Goal: Task Accomplishment & Management: Use online tool/utility

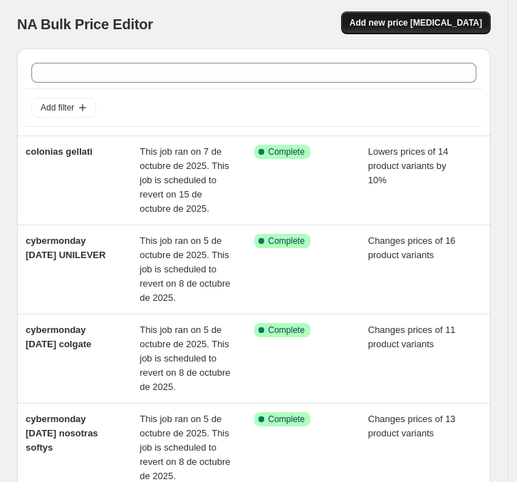
click at [435, 22] on span "Add new price [MEDICAL_DATA]" at bounding box center [416, 22] width 133 height 11
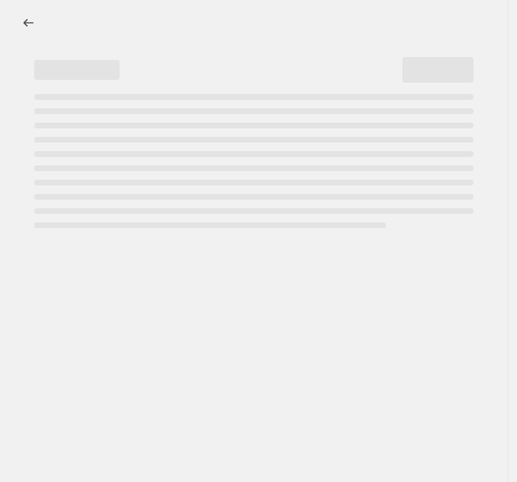
select select "percentage"
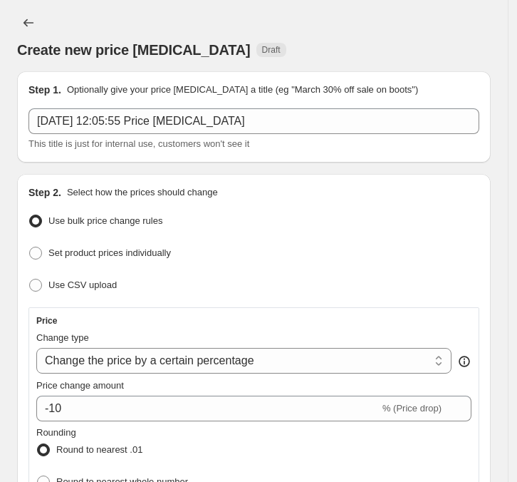
click at [40, 252] on span at bounding box center [35, 253] width 13 height 13
click at [30, 247] on input "Set product prices individually" at bounding box center [29, 247] width 1 height 1
radio input "true"
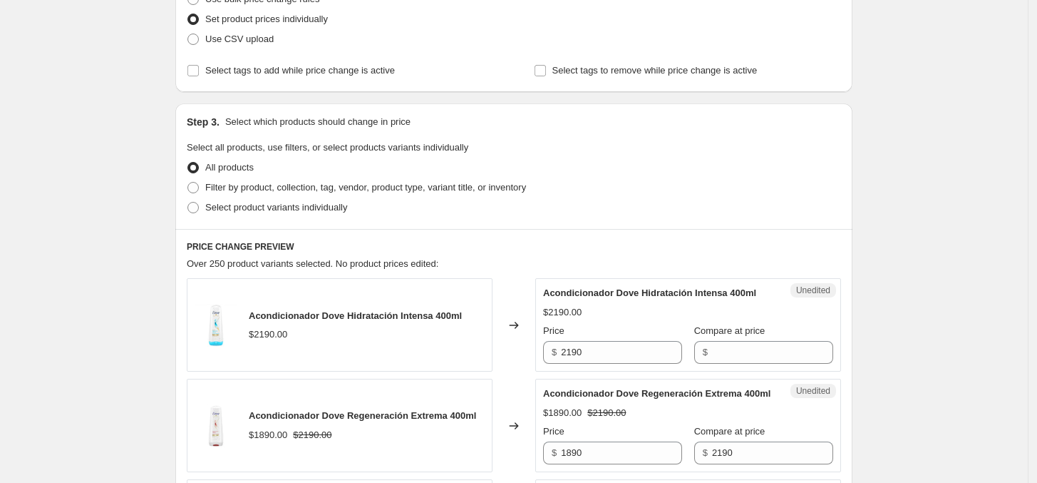
scroll to position [290, 0]
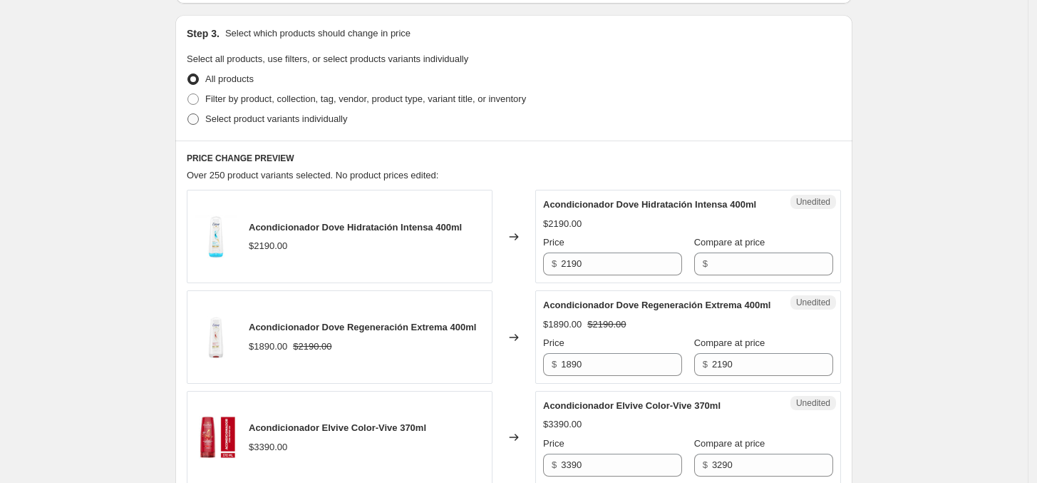
click at [199, 118] on span at bounding box center [192, 118] width 11 height 11
click at [188, 114] on input "Select product variants individually" at bounding box center [187, 113] width 1 height 1
radio input "true"
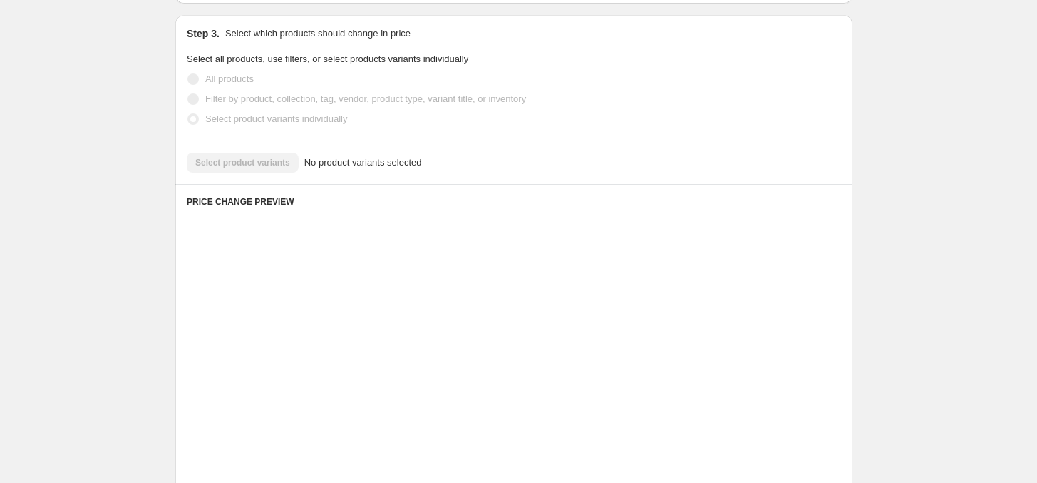
scroll to position [266, 0]
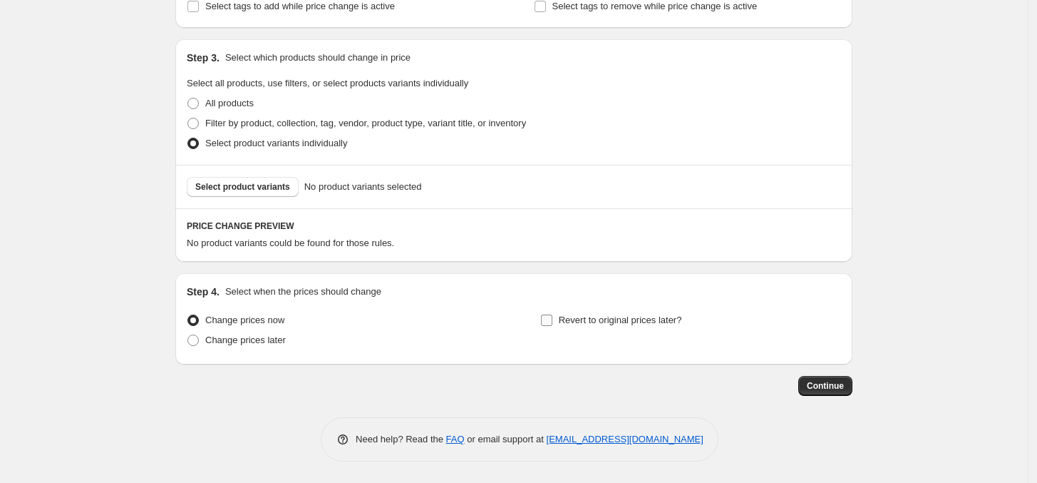
click at [525, 324] on input "Revert to original prices later?" at bounding box center [546, 319] width 11 height 11
checkbox input "true"
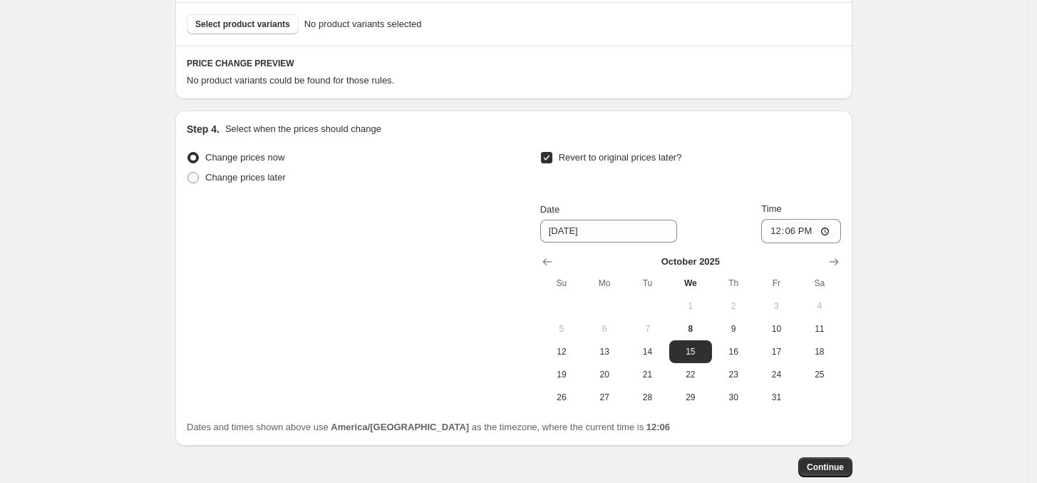
scroll to position [440, 0]
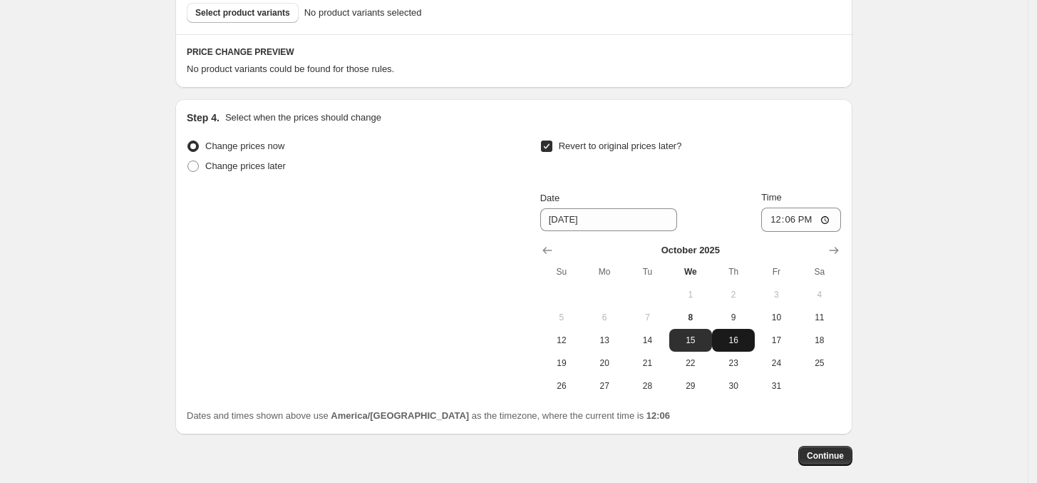
click at [525, 330] on button "16" at bounding box center [733, 340] width 43 height 23
type input "[DATE]"
click at [525, 215] on input "12:06" at bounding box center [801, 219] width 80 height 24
type input "23:59"
click at [525, 308] on div "Create new price [MEDICAL_DATA]. This page is ready Create new price [MEDICAL_D…" at bounding box center [514, 56] width 1028 height 992
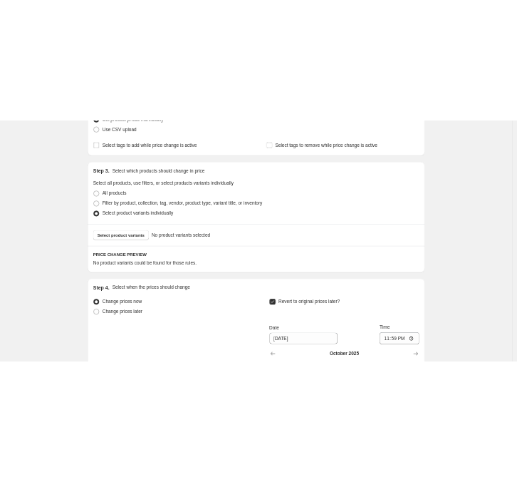
scroll to position [205, 0]
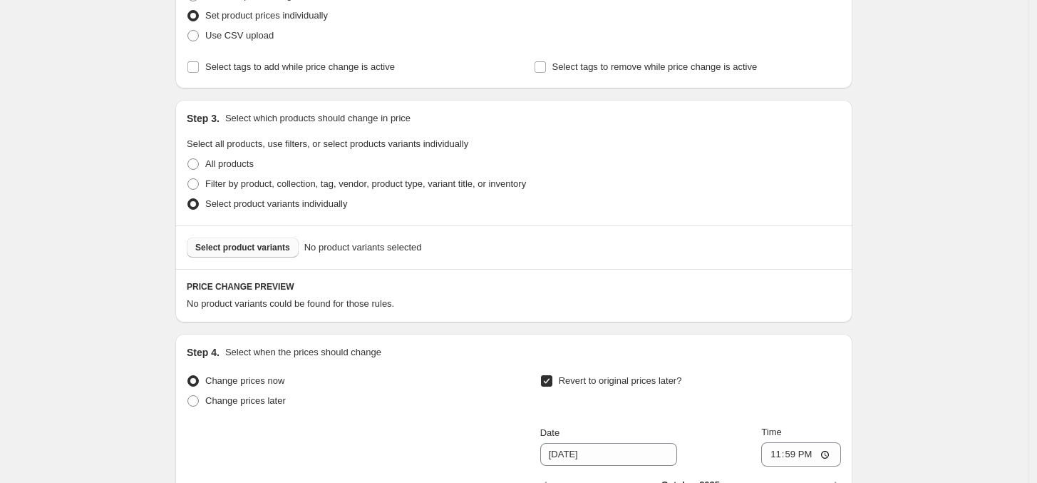
click at [277, 252] on span "Select product variants" at bounding box center [242, 247] width 95 height 11
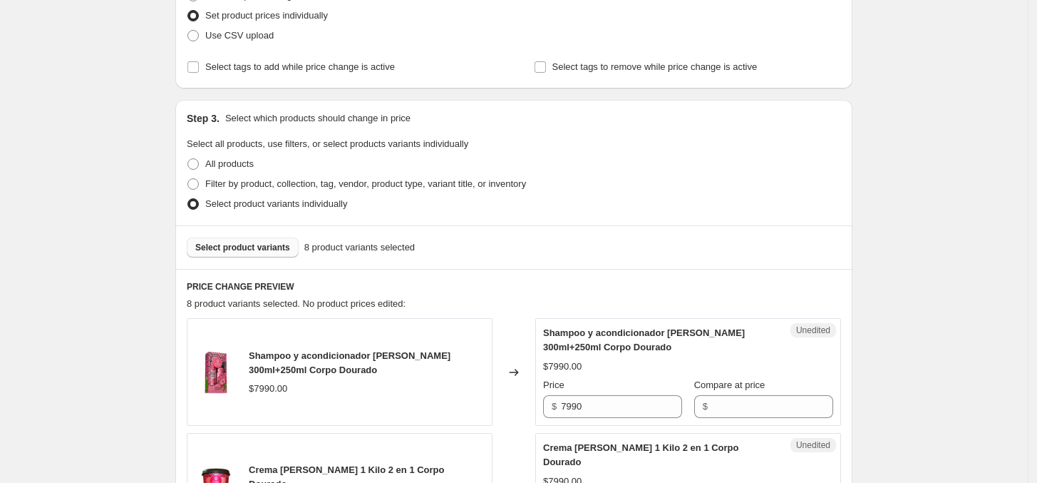
click at [267, 248] on span "Select product variants" at bounding box center [242, 247] width 95 height 11
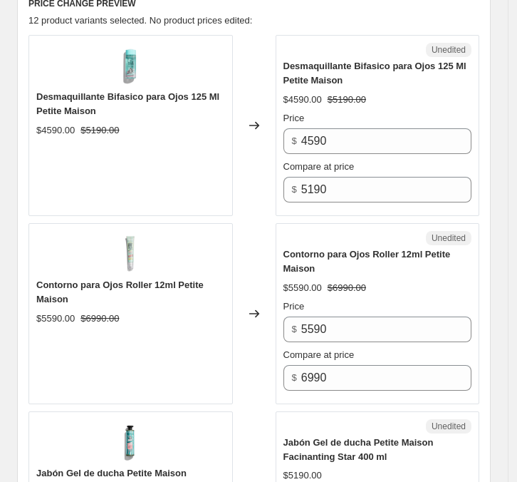
scroll to position [614, 0]
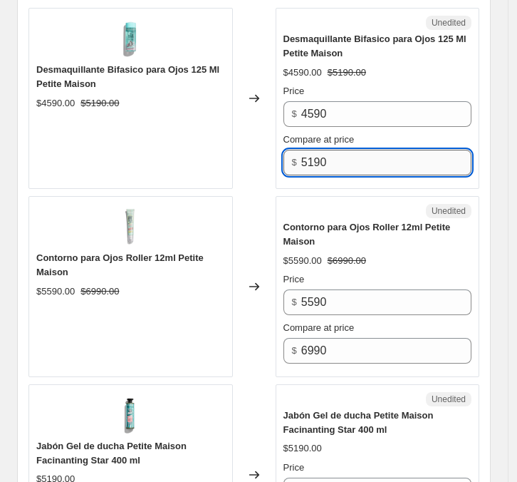
click at [365, 163] on input "5190" at bounding box center [386, 163] width 170 height 26
type input "4590"
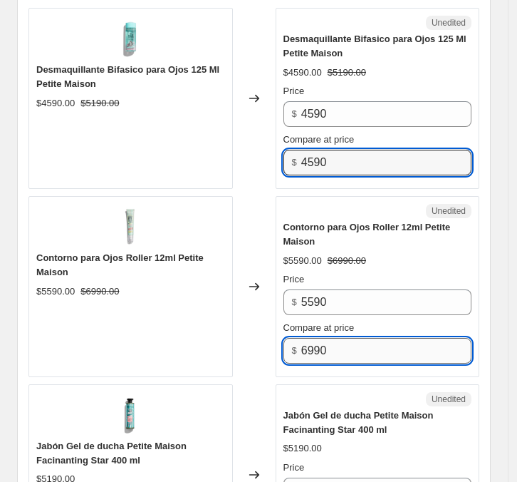
click at [341, 341] on input "6990" at bounding box center [386, 351] width 170 height 26
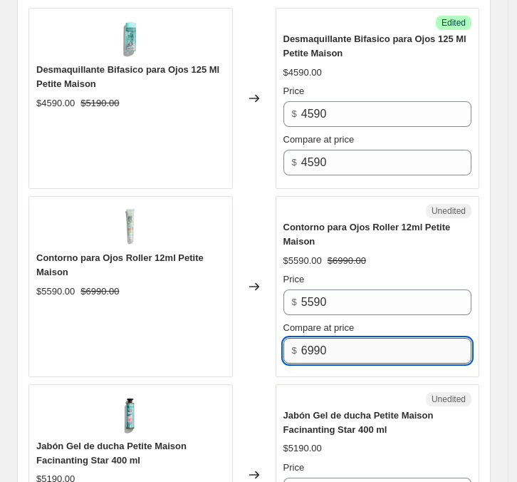
click at [341, 341] on input "6990" at bounding box center [386, 351] width 170 height 26
type input "5590"
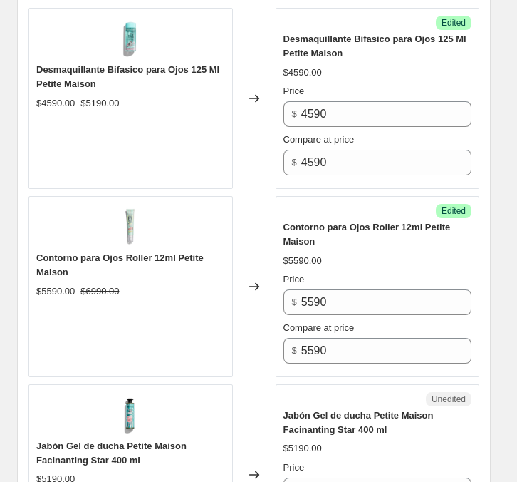
click at [390, 254] on div "$5590.00" at bounding box center [378, 261] width 189 height 14
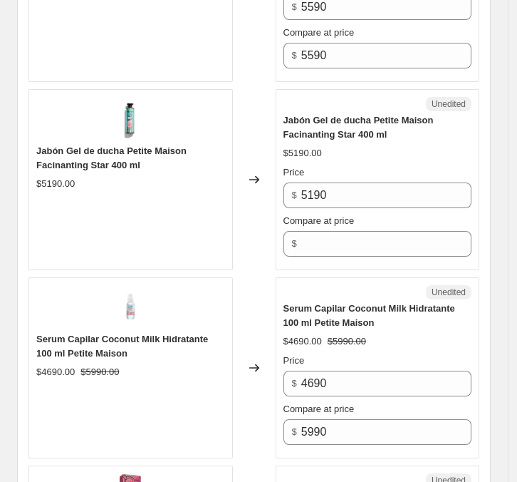
scroll to position [975, 0]
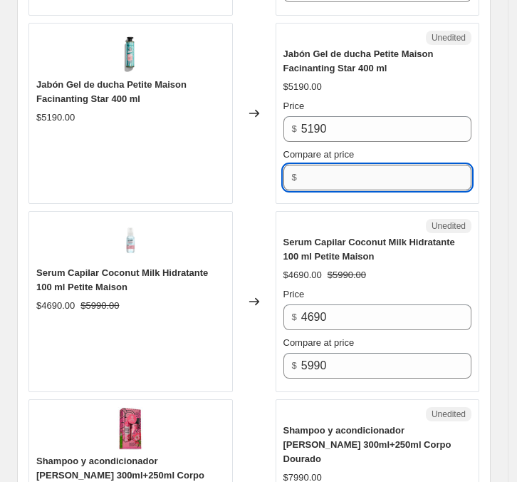
click at [343, 170] on input "Compare at price" at bounding box center [386, 178] width 170 height 26
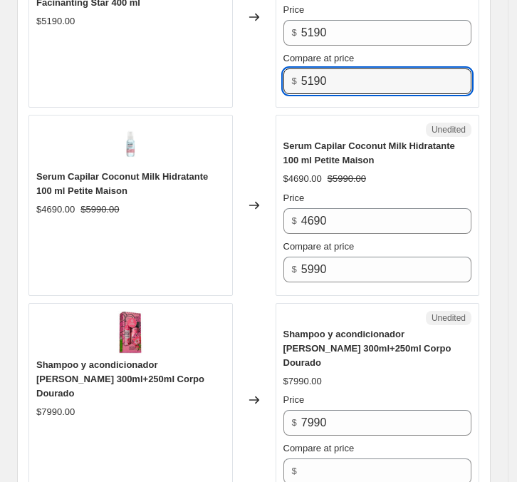
scroll to position [1185, 0]
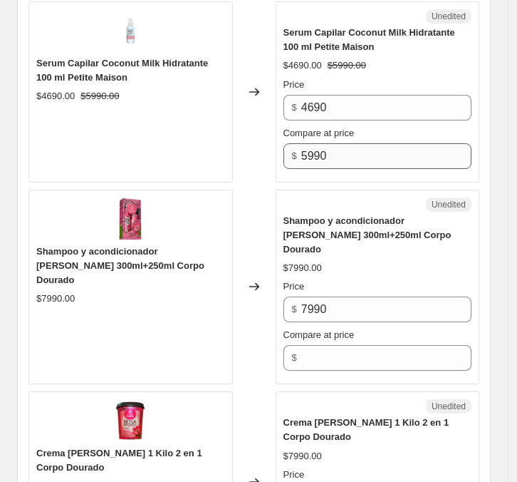
type input "5190"
click at [357, 159] on input "5990" at bounding box center [386, 156] width 170 height 26
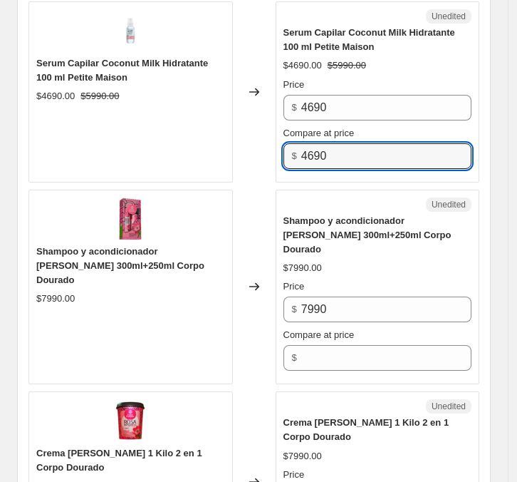
type input "4690"
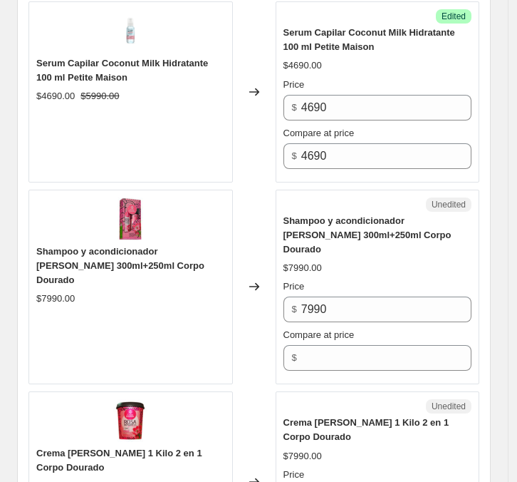
click at [346, 200] on div "Unedited" at bounding box center [378, 204] width 189 height 14
click at [304, 345] on div "$" at bounding box center [378, 358] width 189 height 26
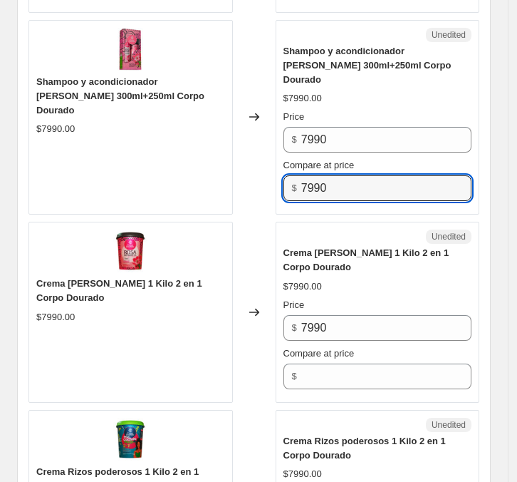
scroll to position [1487, 0]
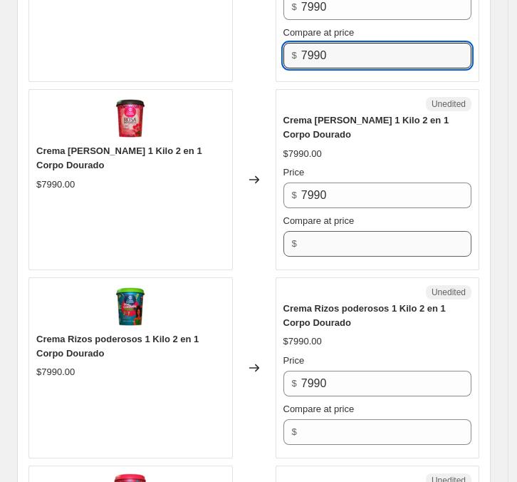
type input "7990"
click at [360, 231] on input "Compare at price" at bounding box center [386, 244] width 170 height 26
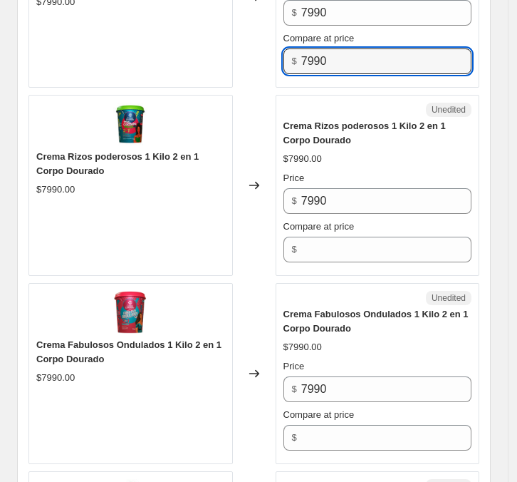
scroll to position [1689, 0]
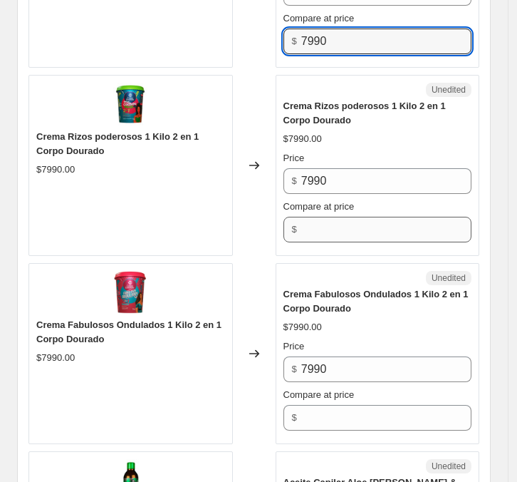
type input "7990"
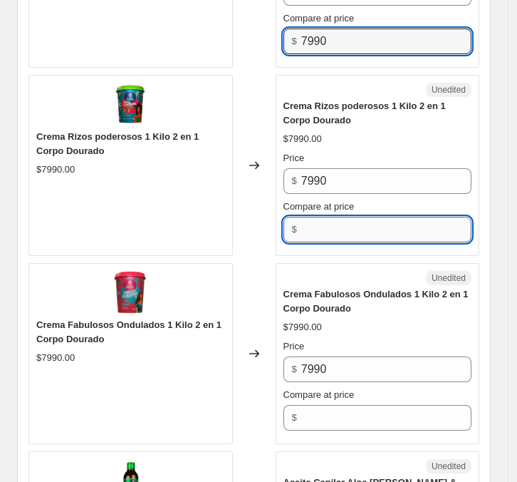
click at [323, 217] on input "Compare at price" at bounding box center [386, 230] width 170 height 26
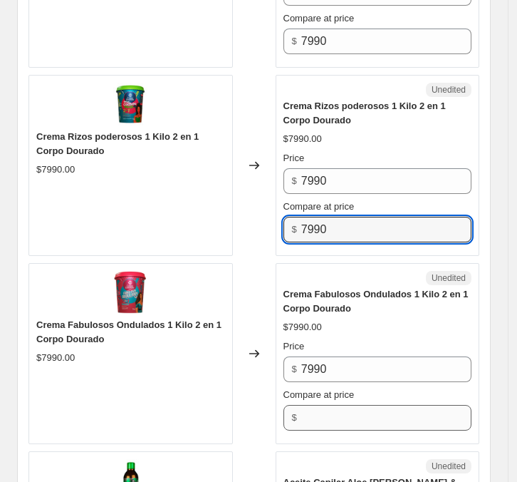
type input "7990"
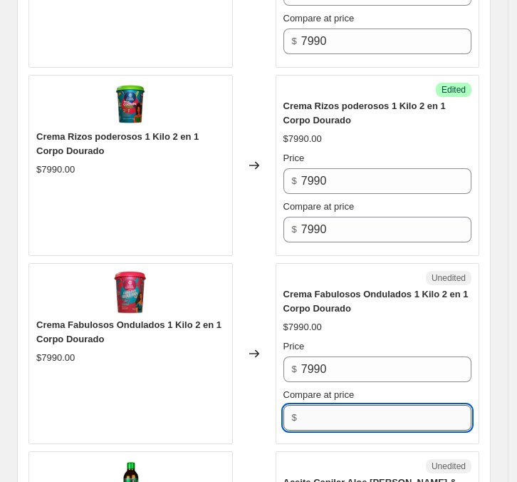
click at [333, 405] on input "Compare at price" at bounding box center [386, 418] width 170 height 26
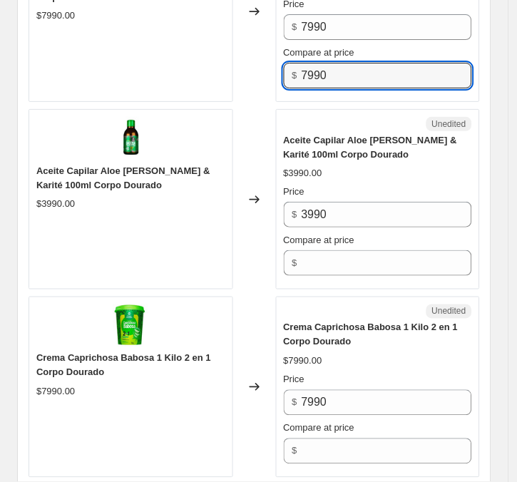
scroll to position [2037, 0]
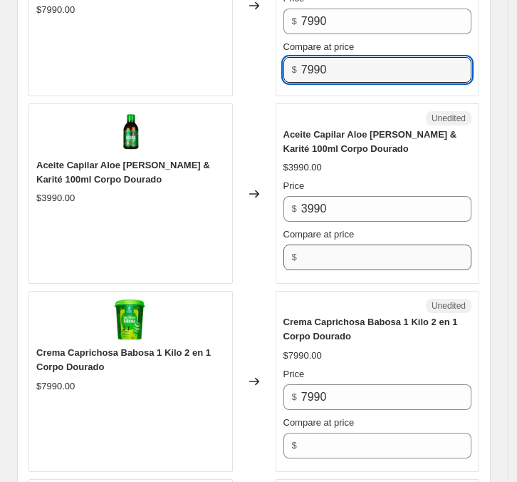
type input "7990"
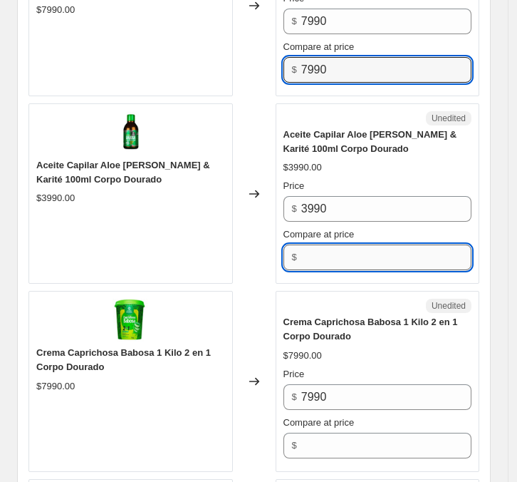
click at [368, 247] on input "Compare at price" at bounding box center [386, 257] width 170 height 26
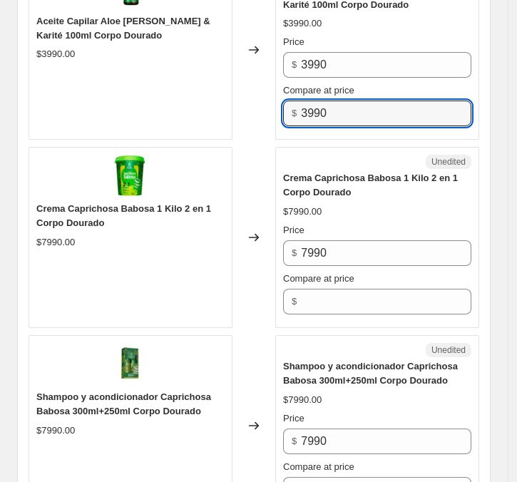
scroll to position [2227, 0]
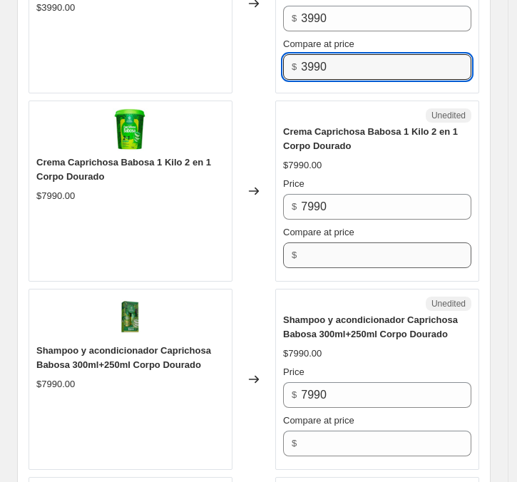
type input "3990"
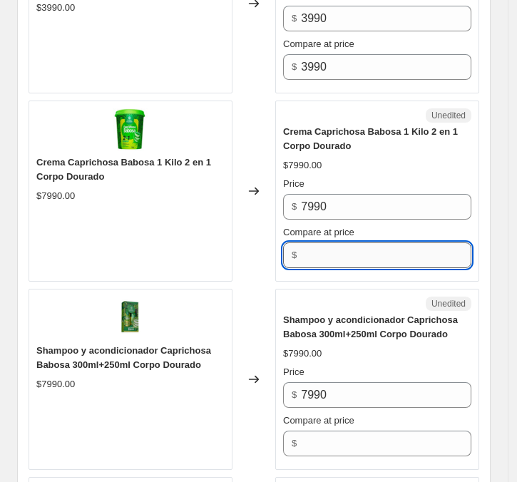
click at [351, 242] on input "Compare at price" at bounding box center [386, 255] width 170 height 26
type input "7990"
click at [357, 289] on div "Unedited Shampoo y acondicionador Caprichosa Babosa 300ml+250ml Corpo Dourado $…" at bounding box center [377, 379] width 204 height 181
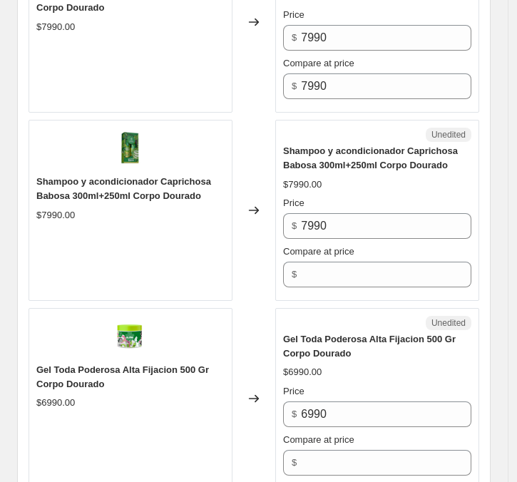
scroll to position [2417, 0]
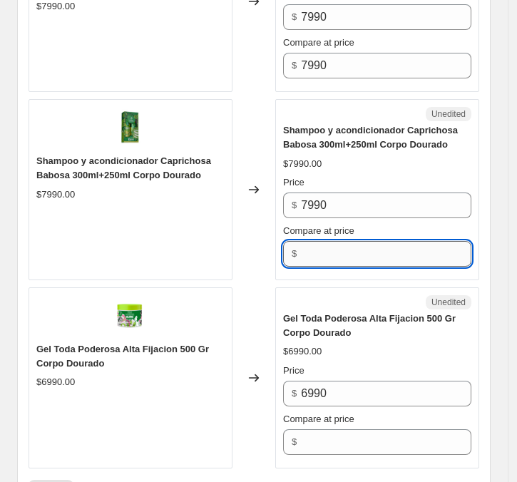
click at [321, 241] on input "Compare at price" at bounding box center [386, 254] width 170 height 26
type input "7990"
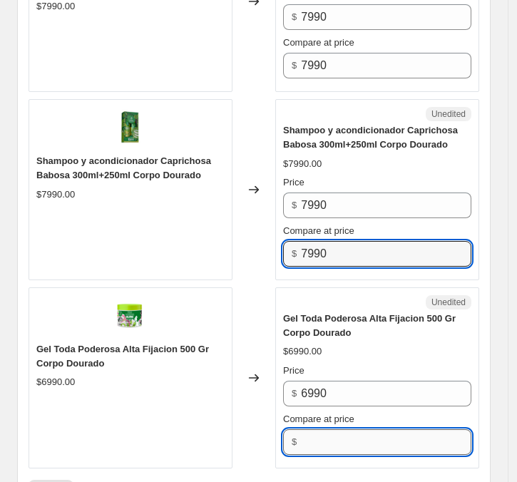
click at [319, 429] on input "Compare at price" at bounding box center [386, 442] width 170 height 26
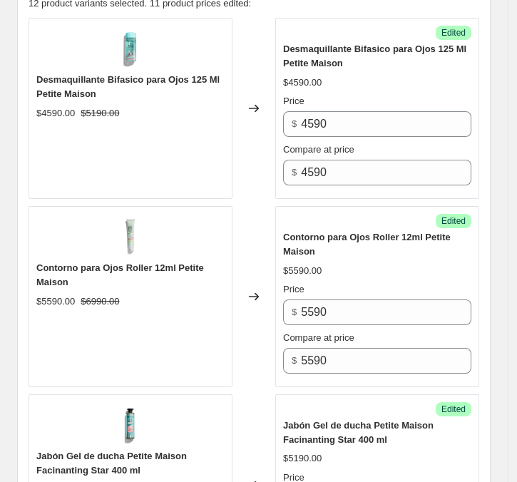
scroll to position [611, 0]
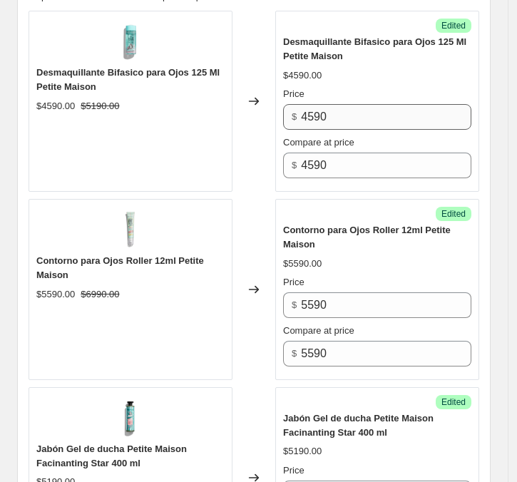
type input "6990"
click at [351, 106] on input "4590" at bounding box center [386, 117] width 170 height 26
type input "3590"
click at [365, 78] on div "Desmaquillante Bifasico para Ojos 125 Ml Petite Maison $4590.00 Price $ 3590 Co…" at bounding box center [377, 106] width 188 height 143
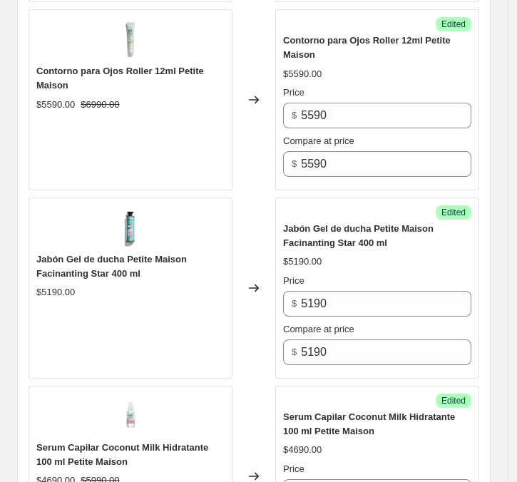
scroll to position [820, 0]
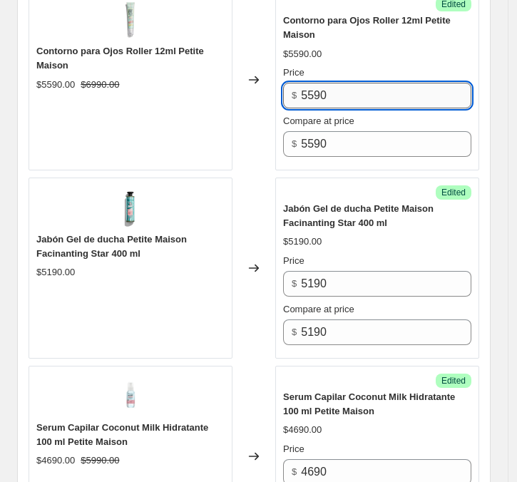
click at [346, 93] on input "5590" at bounding box center [386, 96] width 170 height 26
type input "4590"
click at [232, 130] on div "Contorno para Ojos Roller 12ml Petite Maison $5590.00 $6990.00" at bounding box center [131, 79] width 204 height 181
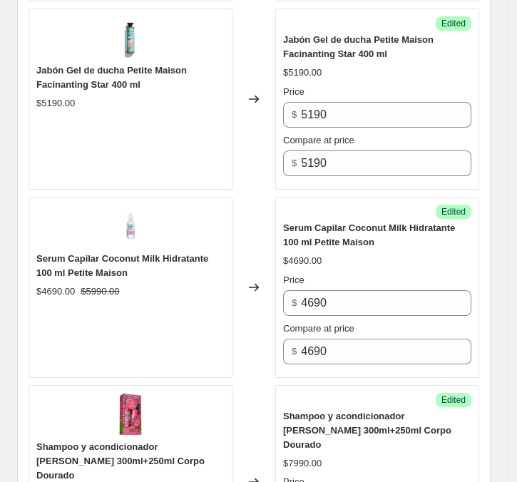
scroll to position [984, 0]
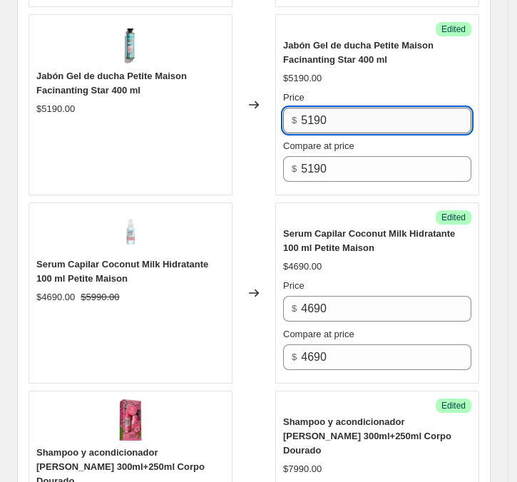
click at [351, 121] on input "5190" at bounding box center [386, 121] width 170 height 26
type input "4190"
click at [379, 76] on div "$5190.00" at bounding box center [377, 78] width 188 height 14
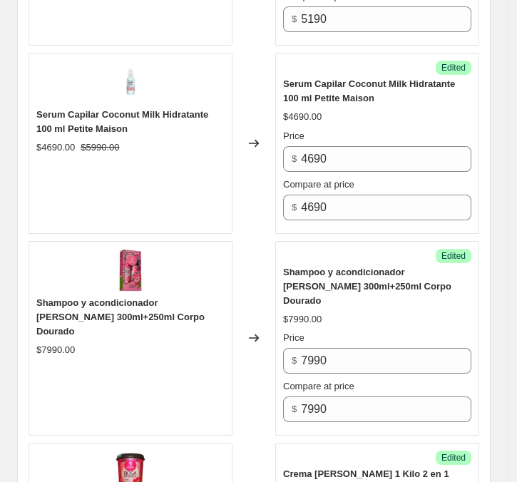
scroll to position [1139, 0]
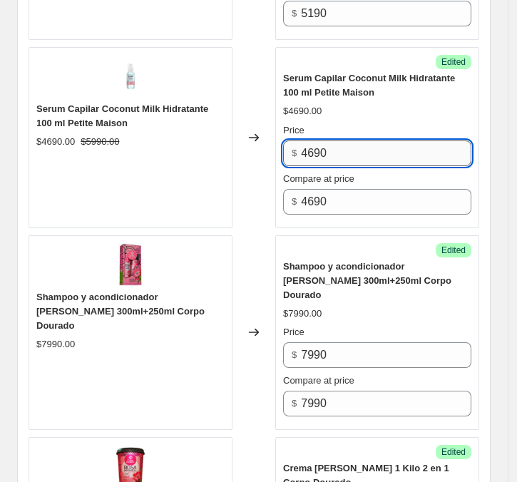
click at [342, 155] on input "4690" at bounding box center [386, 153] width 170 height 26
type input "3690"
click at [361, 123] on div "Price" at bounding box center [377, 130] width 188 height 14
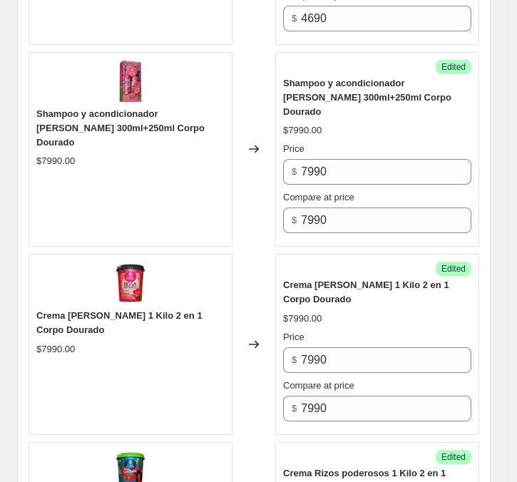
scroll to position [1342, 0]
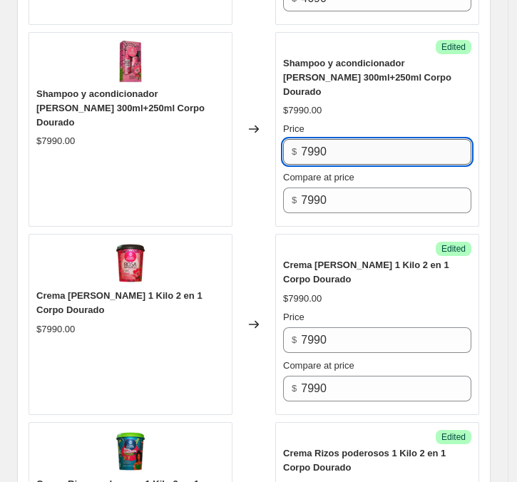
click at [346, 143] on input "7990" at bounding box center [386, 152] width 170 height 26
type input "5990"
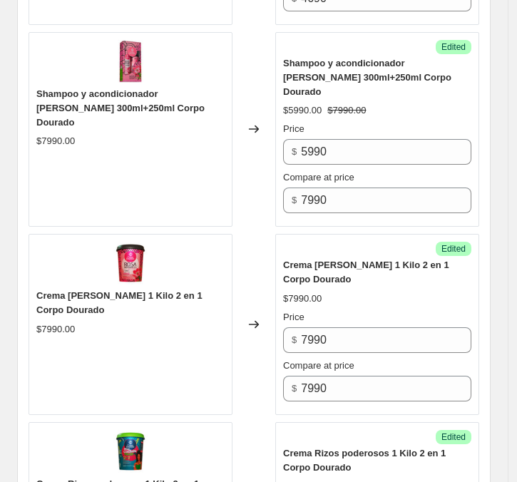
click at [269, 154] on div "Changed to" at bounding box center [253, 129] width 43 height 195
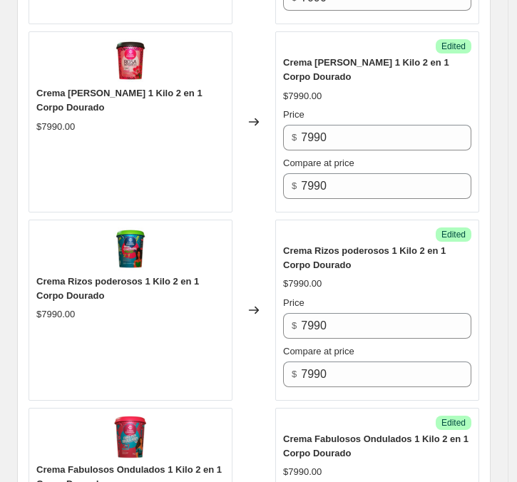
scroll to position [1551, 0]
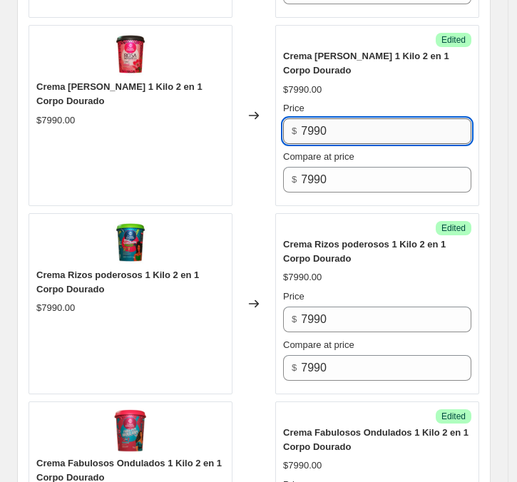
click at [374, 118] on input "7990" at bounding box center [386, 131] width 170 height 26
type input "5990"
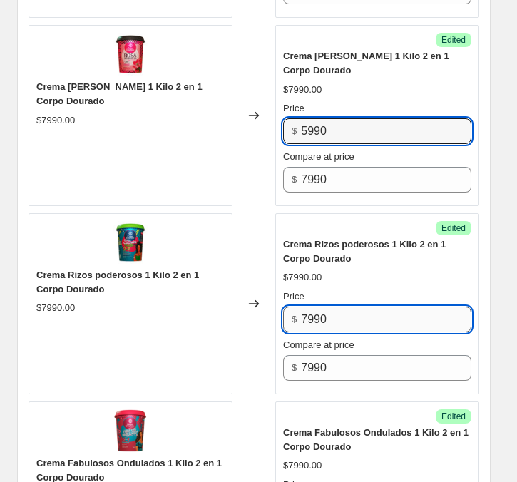
click at [332, 306] on input "7990" at bounding box center [386, 319] width 170 height 26
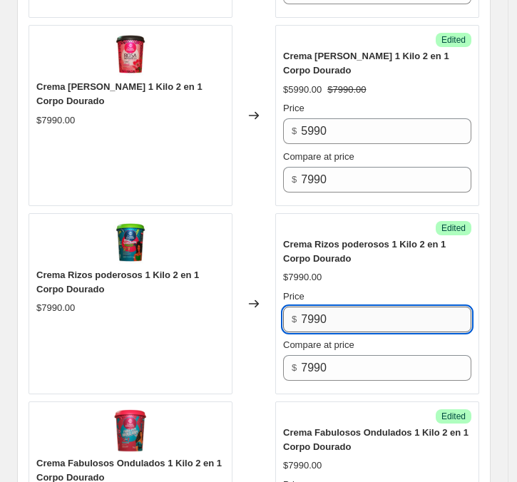
click at [332, 306] on input "7990" at bounding box center [386, 319] width 170 height 26
type input "5990"
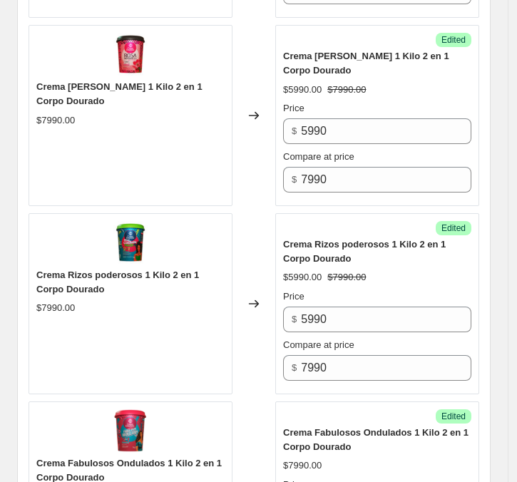
click at [357, 239] on div "Crema Rizos poderosos 1 Kilo 2 en 1 Corpo Dourado" at bounding box center [377, 251] width 188 height 29
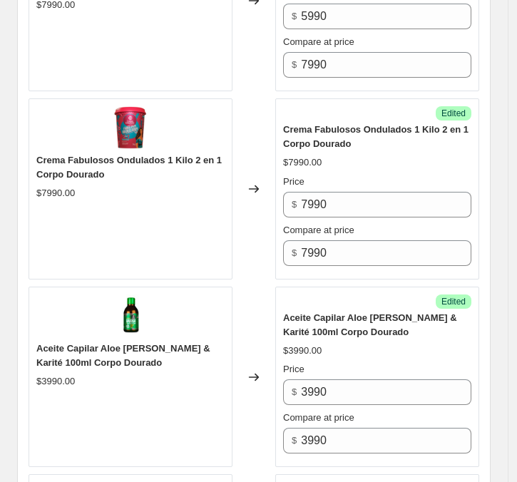
scroll to position [1866, 0]
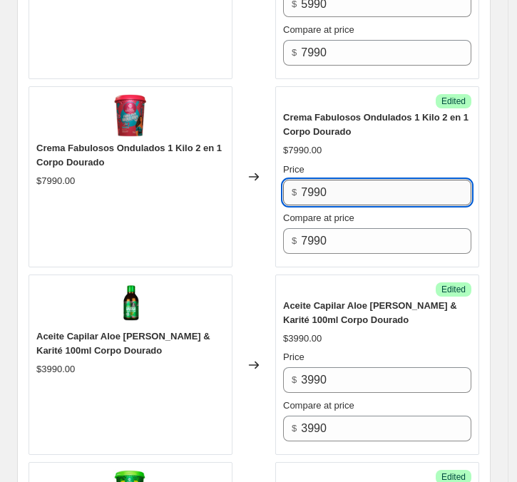
click at [343, 180] on input "7990" at bounding box center [386, 193] width 170 height 26
type input "5990"
click at [356, 162] on div "Price" at bounding box center [377, 169] width 188 height 14
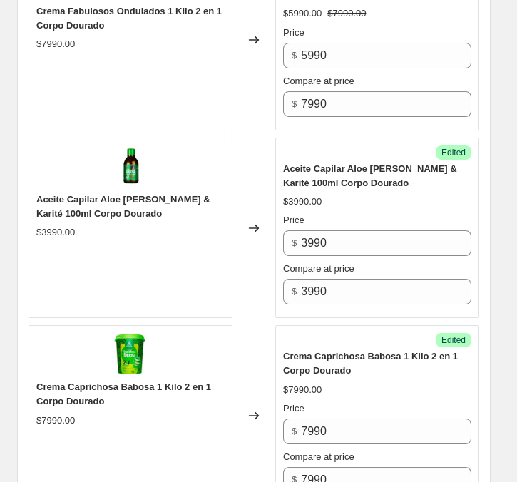
scroll to position [2036, 0]
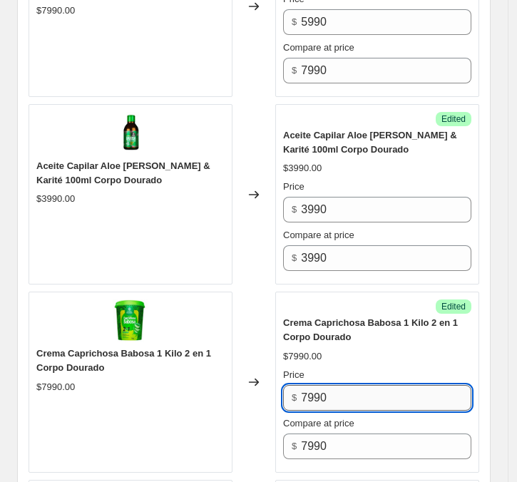
click at [356, 386] on input "7990" at bounding box center [386, 398] width 170 height 26
click at [356, 387] on input "7990" at bounding box center [386, 398] width 170 height 26
type input "5990"
click at [347, 317] on span "Crema Caprichosa Babosa 1 Kilo 2 en 1 Corpo Dourado" at bounding box center [370, 329] width 175 height 25
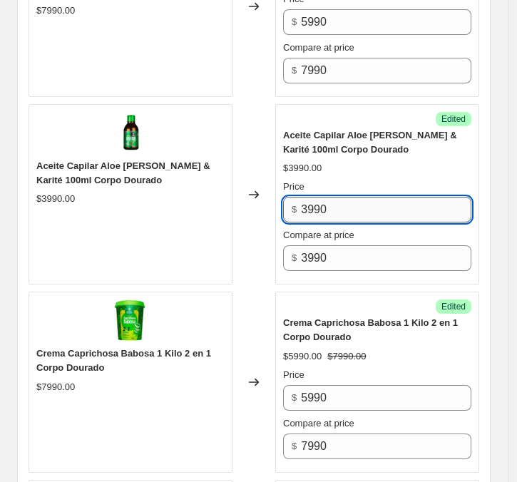
click at [353, 197] on input "3990" at bounding box center [386, 210] width 170 height 26
type input "3290"
click at [375, 140] on div "Aceite Capilar Aloe [PERSON_NAME] & Karité 100ml Corpo Dourado $3990.00 Price $…" at bounding box center [377, 199] width 188 height 143
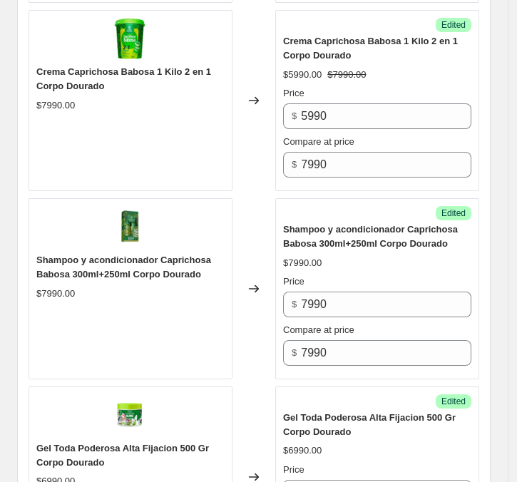
scroll to position [2325, 0]
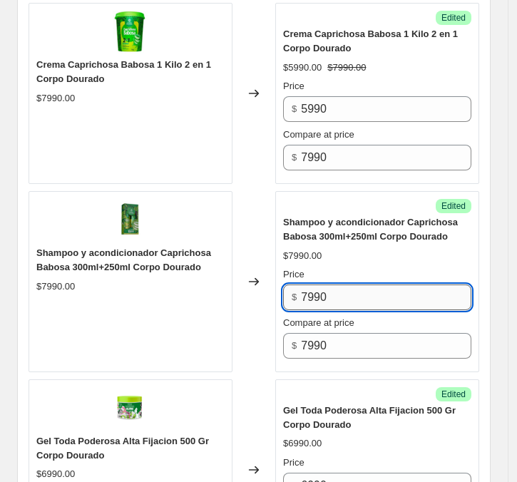
click at [356, 284] on input "7990" at bounding box center [386, 297] width 170 height 26
type input "5990"
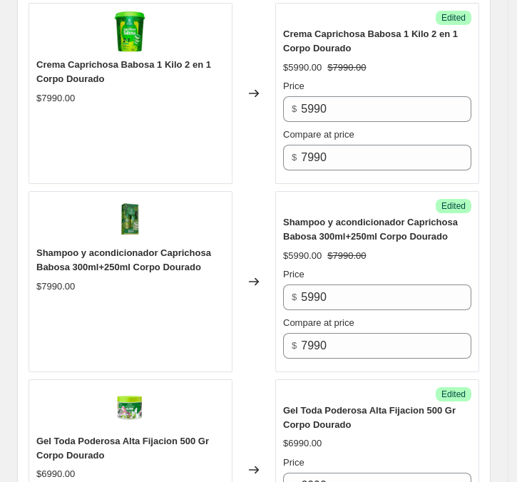
click at [373, 245] on div "Shampoo y acondicionador Caprichosa Babosa 300ml+250ml Corpo Dourado $5990.00 $…" at bounding box center [377, 286] width 188 height 143
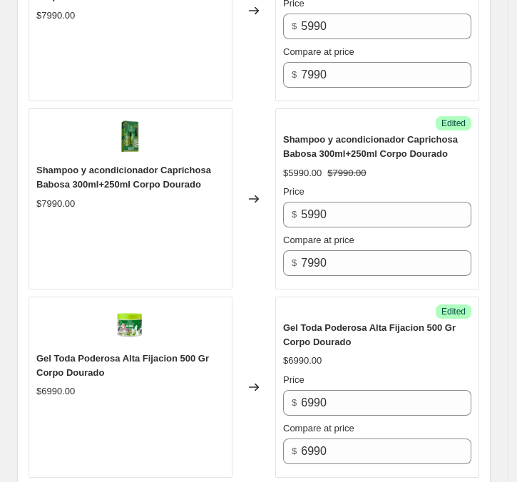
scroll to position [2415, 0]
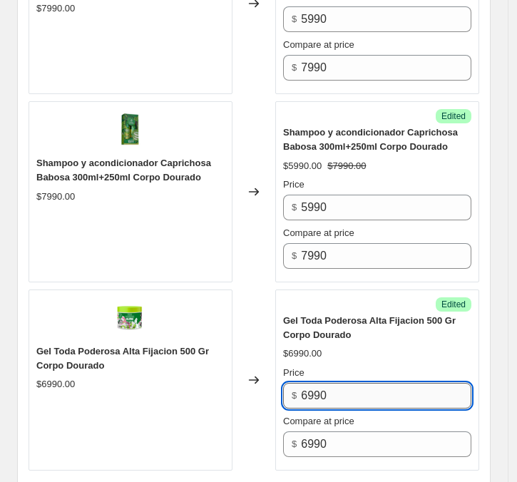
click at [357, 385] on input "6990" at bounding box center [386, 396] width 170 height 26
type input "6"
type input "5990"
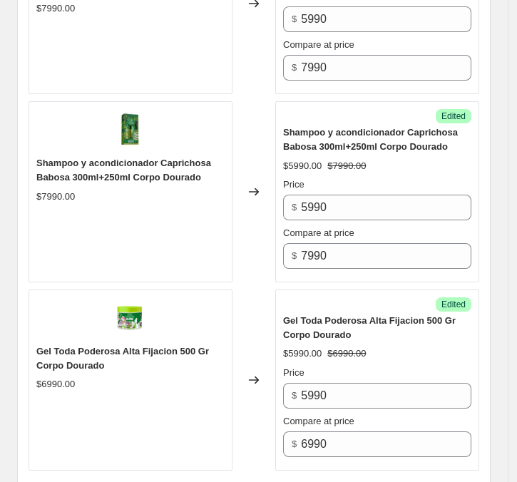
click at [401, 346] on div "$5990.00 $6990.00" at bounding box center [377, 353] width 188 height 14
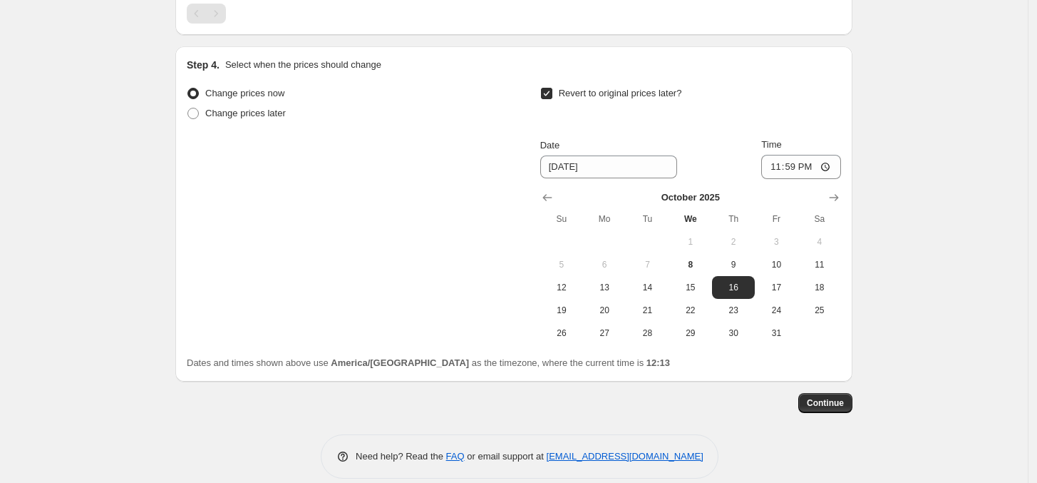
scroll to position [1894, 0]
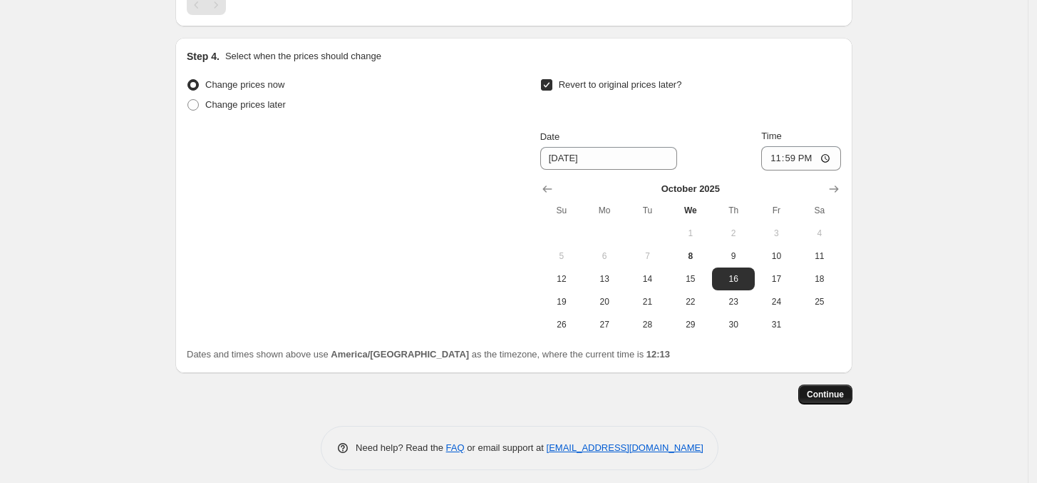
click at [525, 399] on span "Continue" at bounding box center [825, 393] width 37 height 11
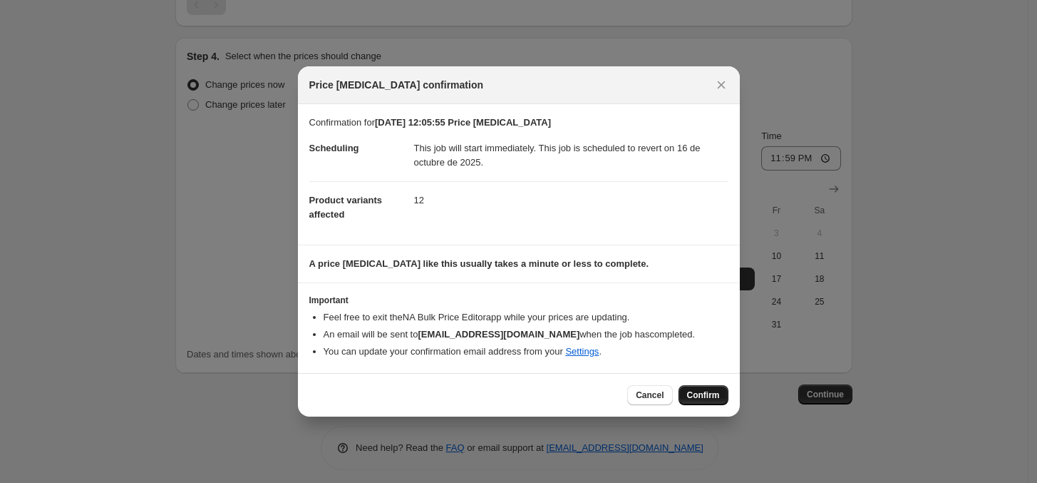
click at [525, 394] on span "Confirm" at bounding box center [703, 394] width 33 height 11
